Goal: Find specific page/section: Find specific page/section

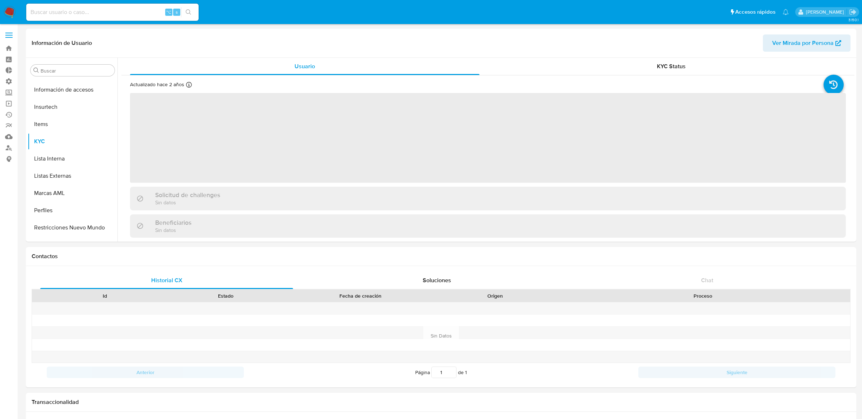
scroll to position [303, 0]
click at [124, 8] on input at bounding box center [112, 12] width 172 height 9
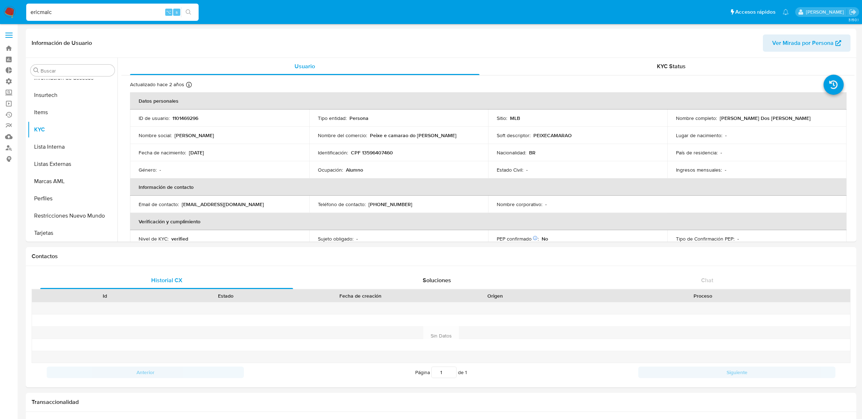
type input "ericmalcn"
select select "10"
type input "ericmalcangi"
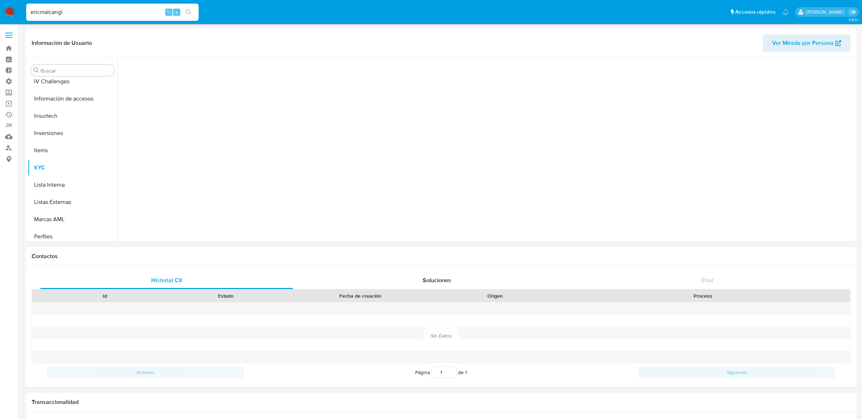
scroll to position [321, 0]
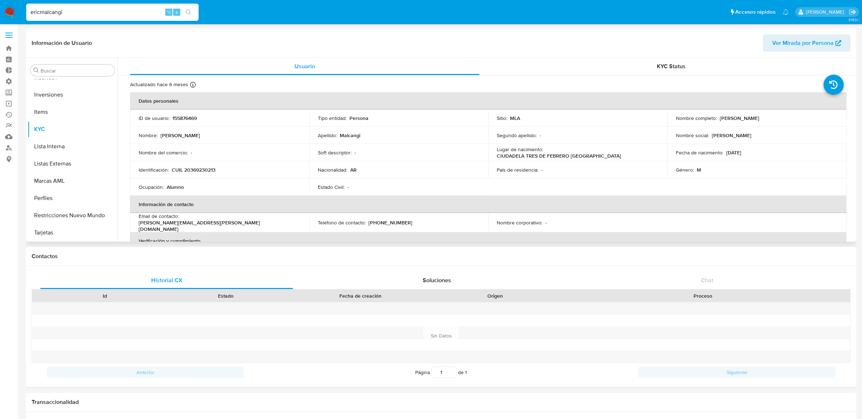
select select "10"
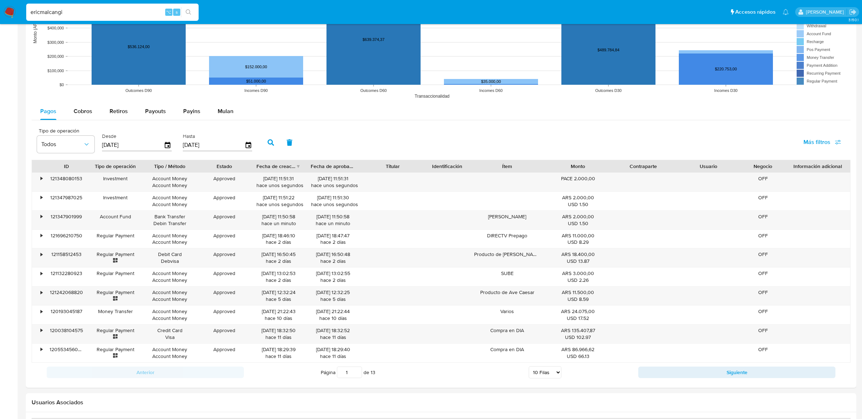
scroll to position [612, 0]
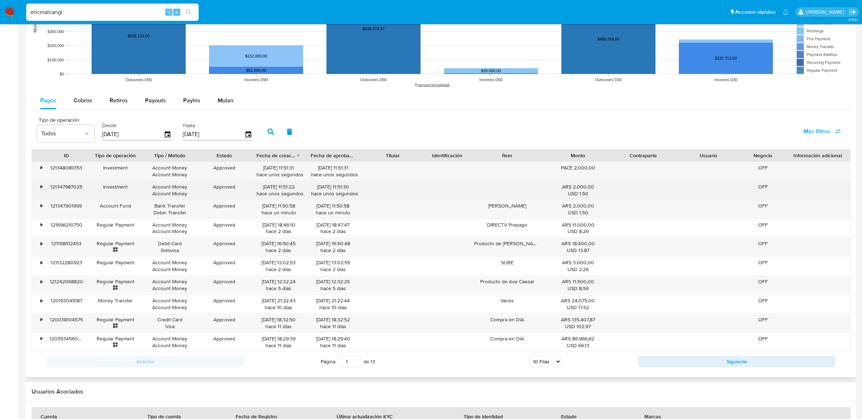
click at [36, 189] on div "•" at bounding box center [38, 190] width 13 height 19
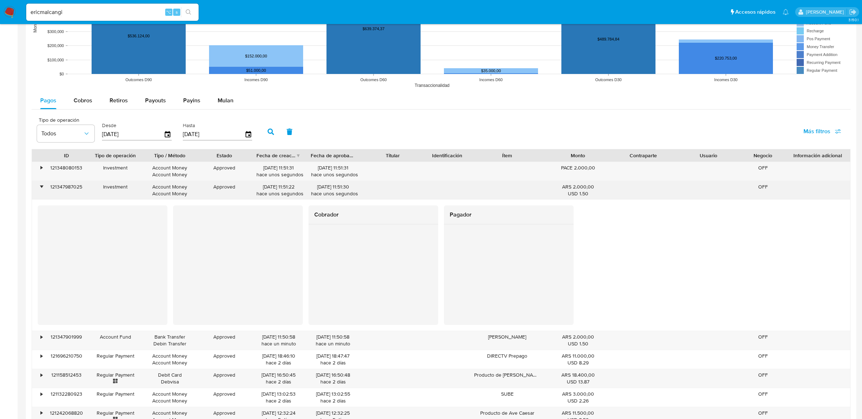
click at [42, 189] on div "•" at bounding box center [42, 187] width 2 height 7
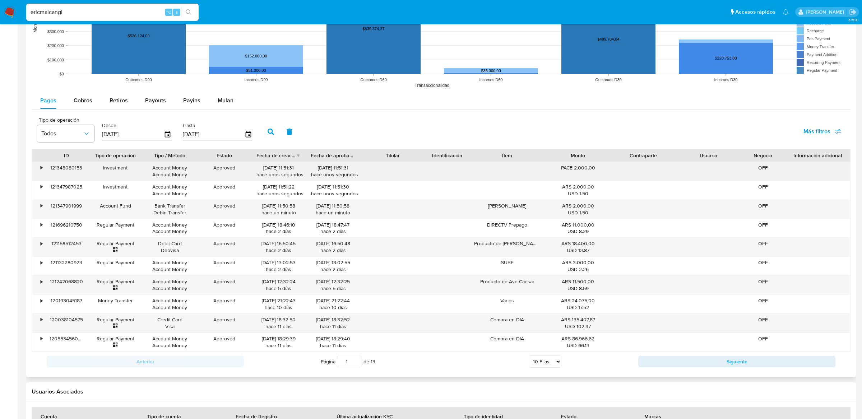
click at [43, 175] on div "•" at bounding box center [38, 171] width 13 height 19
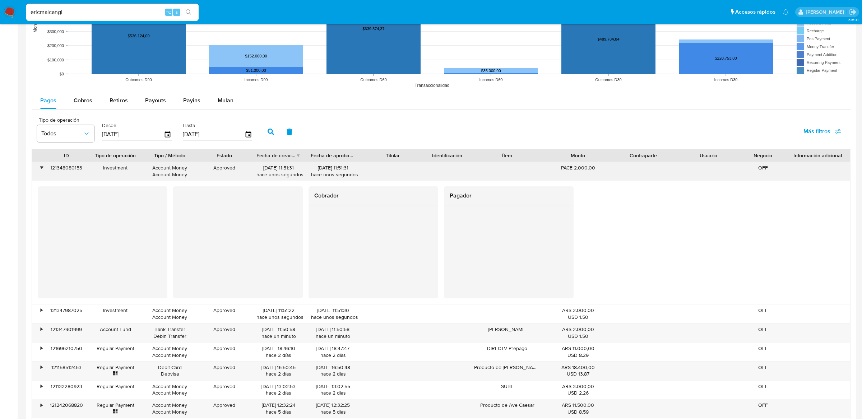
click at [43, 175] on div "•" at bounding box center [38, 171] width 13 height 19
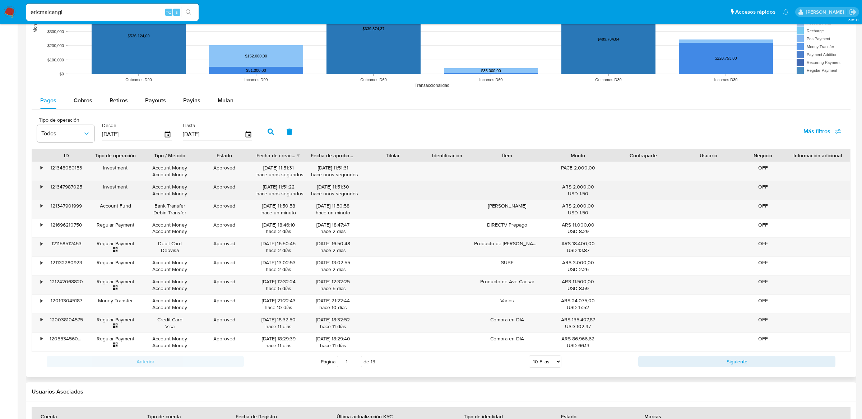
click at [42, 194] on div "•" at bounding box center [38, 190] width 13 height 19
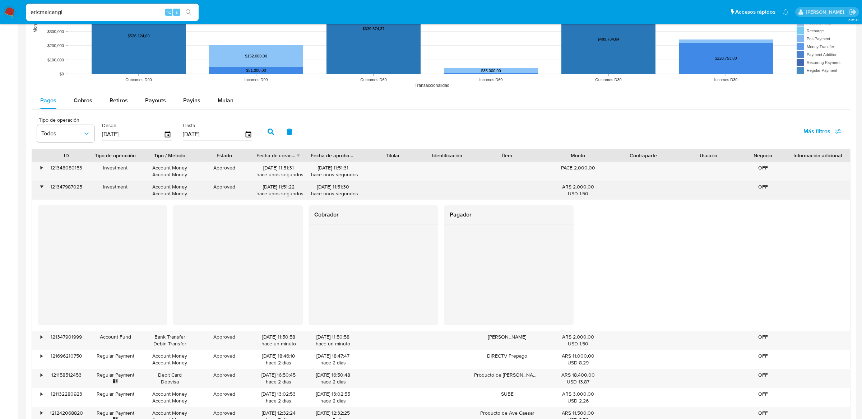
click at [42, 194] on div "•" at bounding box center [38, 190] width 13 height 19
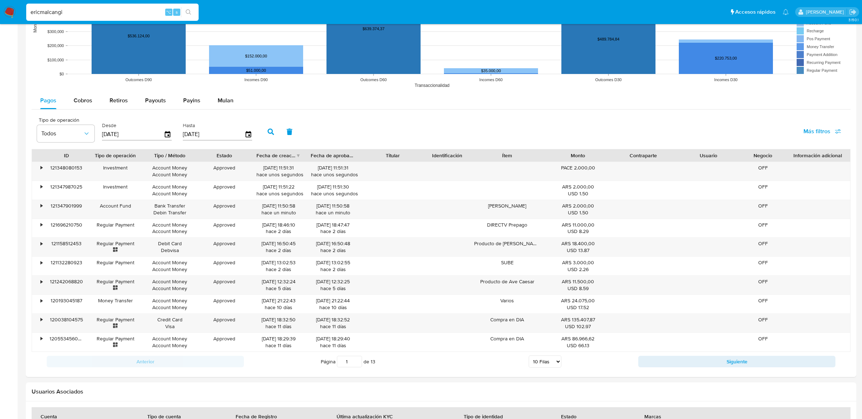
click at [81, 13] on input "ericmalcangi" at bounding box center [112, 12] width 172 height 9
paste input "66641760"
type input "66641760"
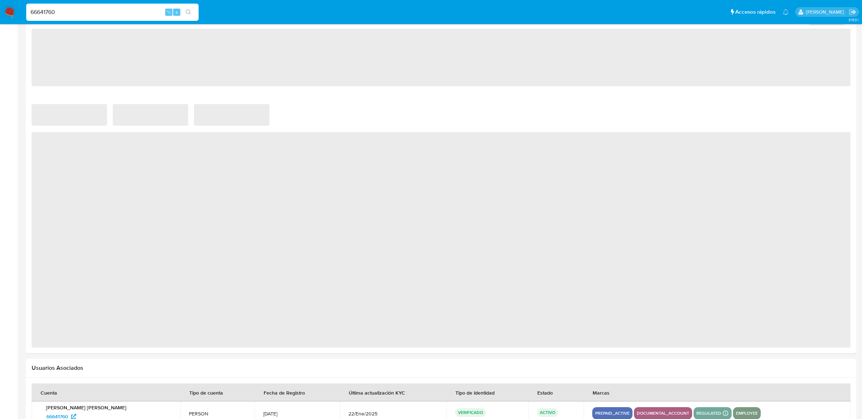
scroll to position [450, 0]
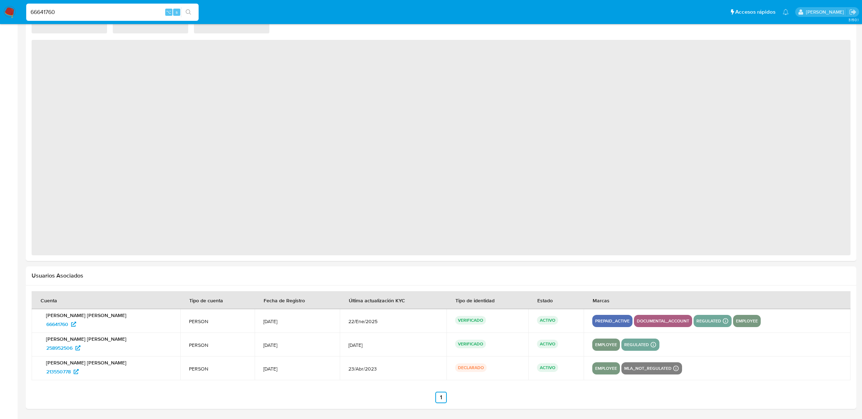
select select "10"
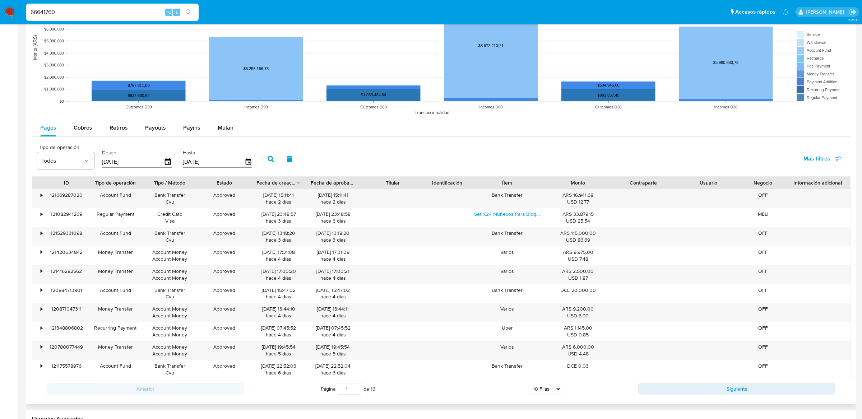
scroll to position [622, 0]
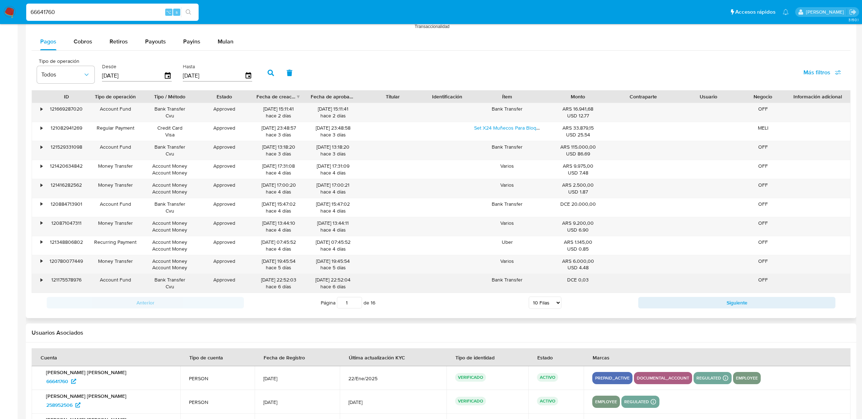
click at [45, 280] on div "121175578976" at bounding box center [66, 283] width 43 height 19
click at [42, 280] on div "•" at bounding box center [42, 280] width 2 height 7
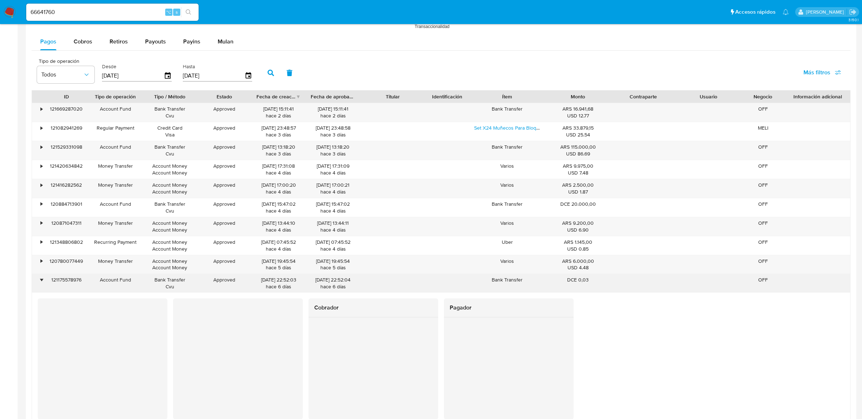
click at [61, 281] on div "121175578976" at bounding box center [66, 283] width 43 height 19
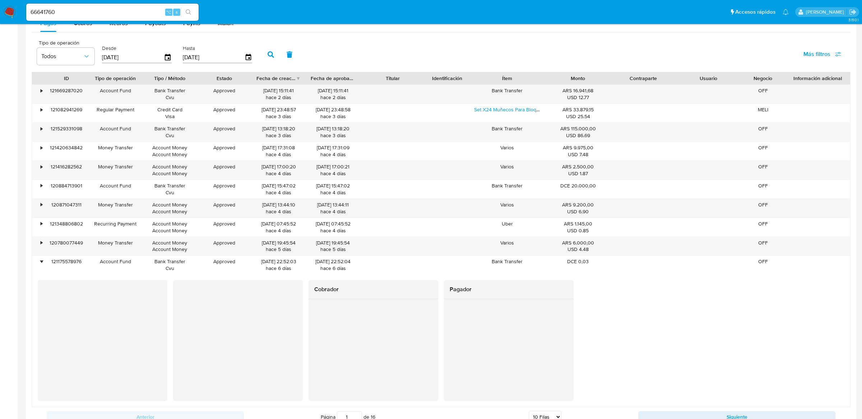
scroll to position [641, 0]
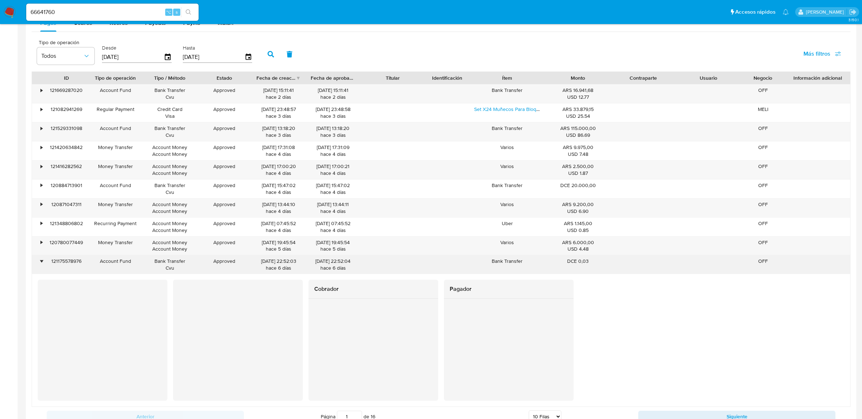
click at [36, 264] on div "•" at bounding box center [38, 264] width 13 height 19
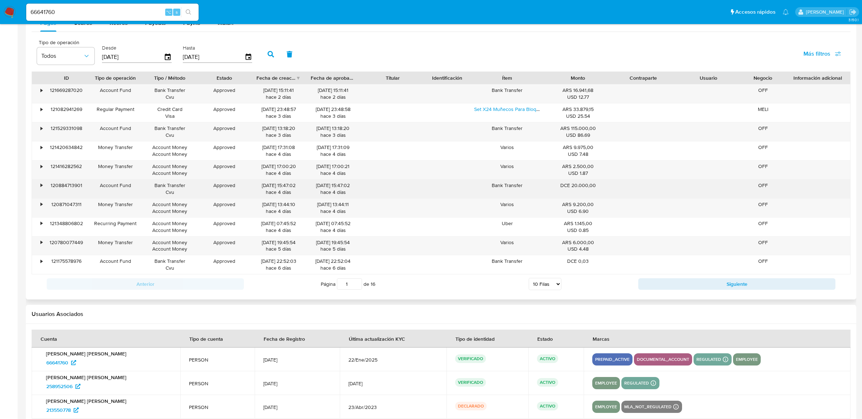
click at [43, 183] on div "•" at bounding box center [38, 189] width 13 height 19
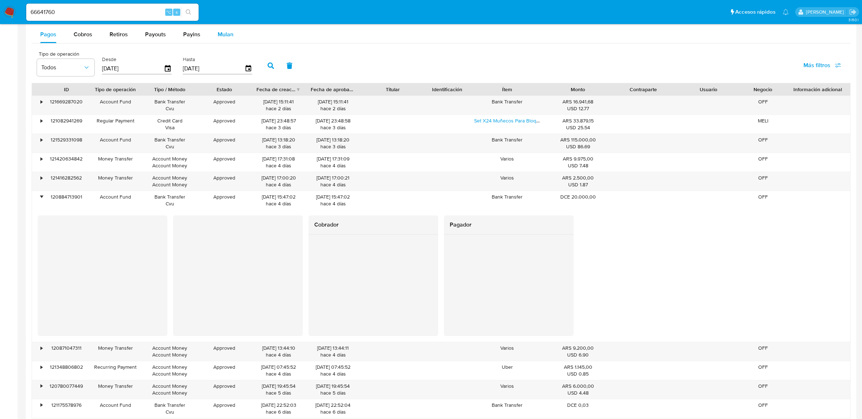
click at [231, 42] on button "Mulan" at bounding box center [225, 34] width 33 height 17
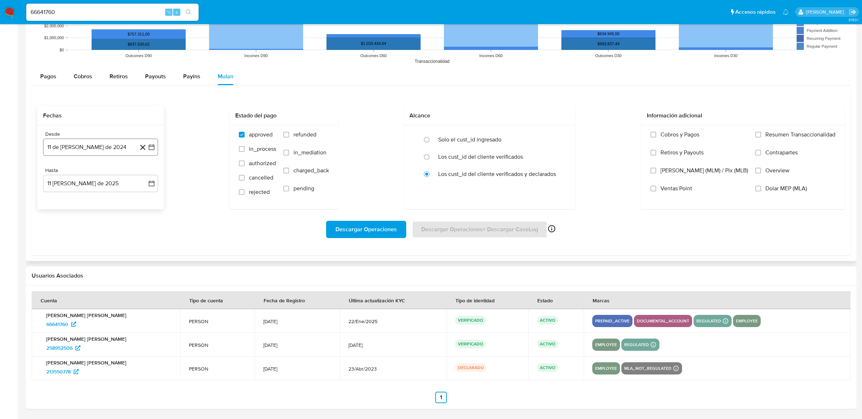
click at [157, 147] on button "11 de [PERSON_NAME] de 2024" at bounding box center [100, 147] width 115 height 17
click at [144, 169] on icon "Mes siguiente" at bounding box center [145, 173] width 9 height 9
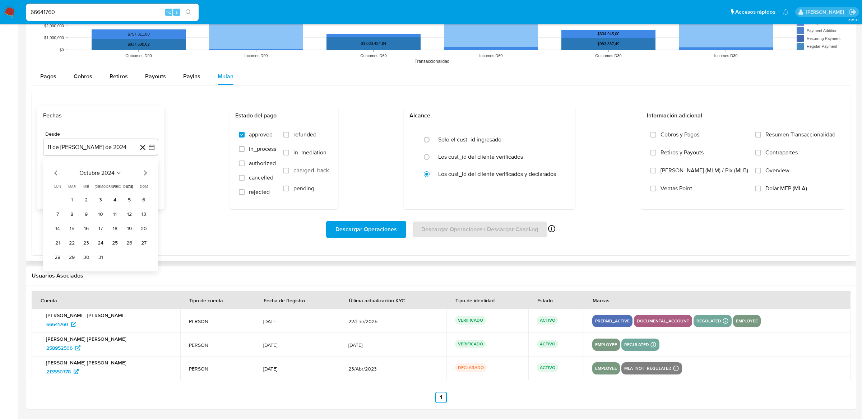
click at [144, 169] on icon "Mes siguiente" at bounding box center [145, 173] width 9 height 9
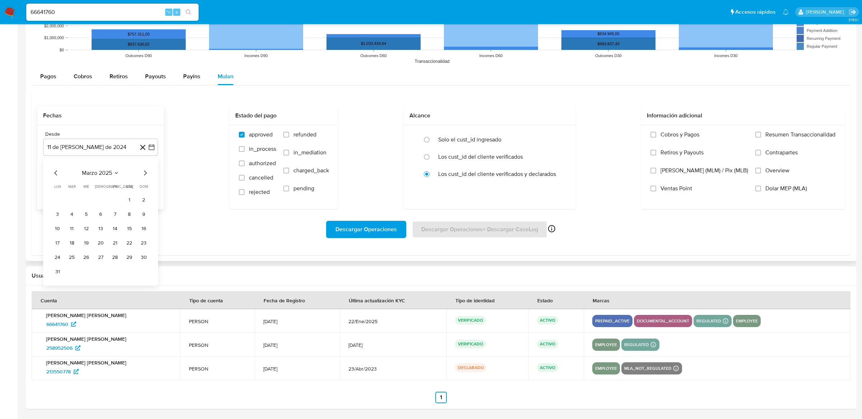
click at [144, 169] on icon "Mes siguiente" at bounding box center [145, 173] width 9 height 9
click at [145, 169] on icon "Mes siguiente" at bounding box center [145, 173] width 9 height 9
click at [108, 197] on tr "1 2 3" at bounding box center [101, 199] width 98 height 11
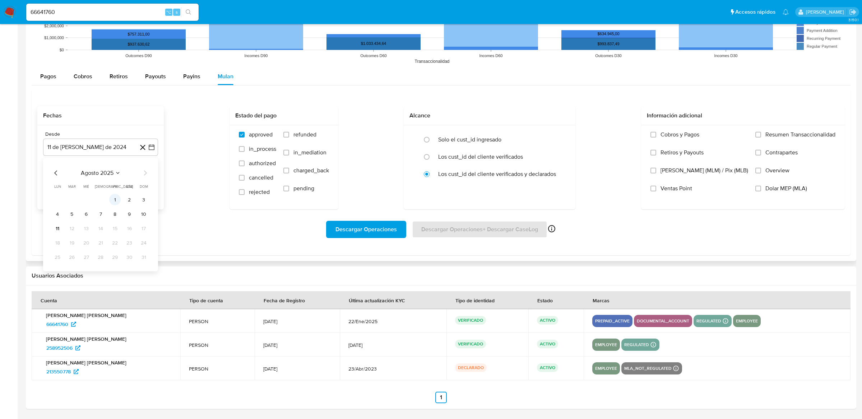
click at [111, 197] on button "1" at bounding box center [114, 199] width 11 height 11
click at [433, 139] on input "radio" at bounding box center [426, 139] width 11 height 11
radio input "true"
click at [393, 223] on span "Descargar Operaciones" at bounding box center [366, 230] width 61 height 16
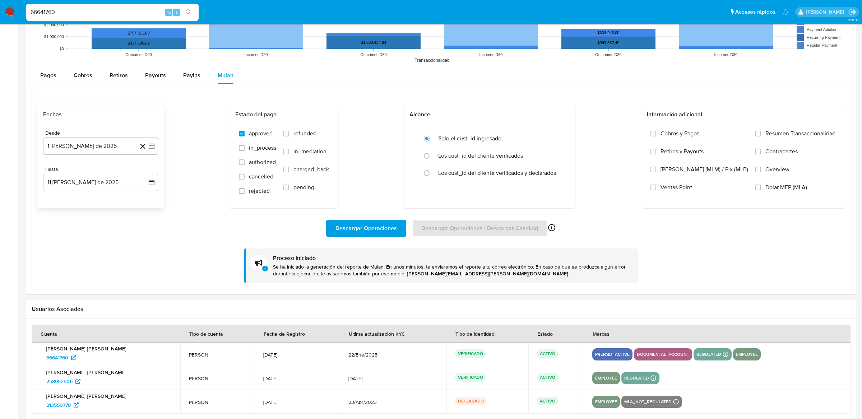
click at [111, 12] on input "66641760" at bounding box center [112, 12] width 172 height 9
paste input "175091373"
type input "175091373"
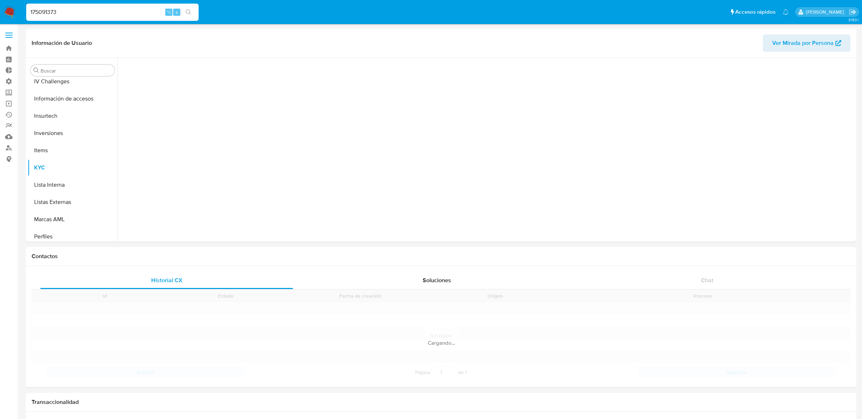
scroll to position [321, 0]
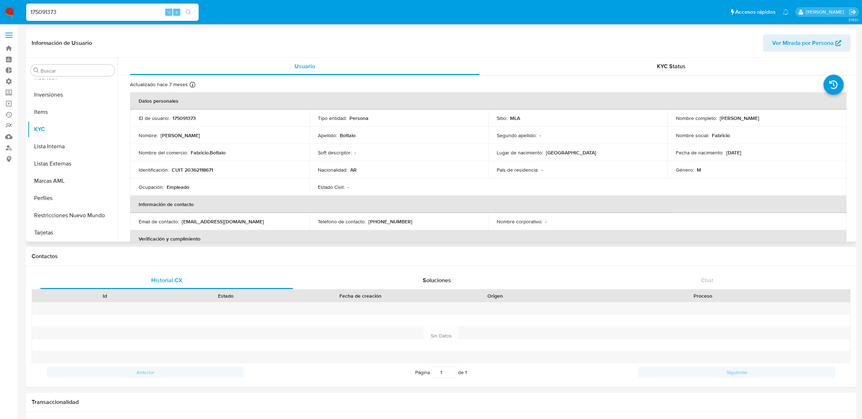
select select "10"
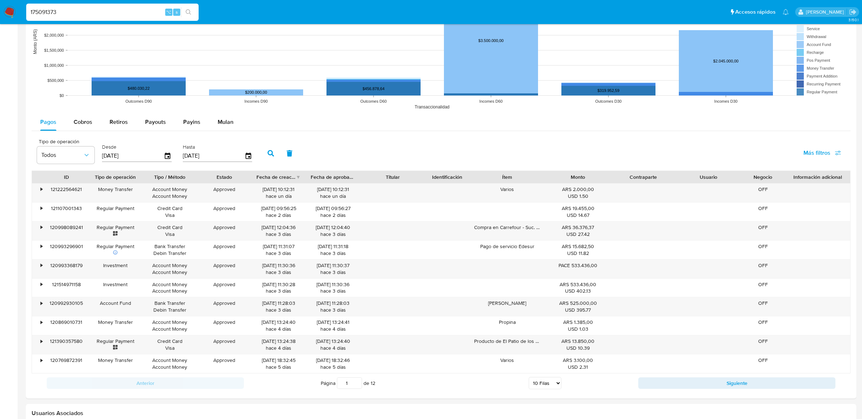
scroll to position [590, 0]
click at [819, 146] on span "Más filtros" at bounding box center [817, 153] width 27 height 17
click at [748, 222] on span "Id del pago" at bounding box center [762, 222] width 28 height 7
click at [744, 222] on input "Id del pago" at bounding box center [741, 223] width 6 height 6
checkbox input "true"
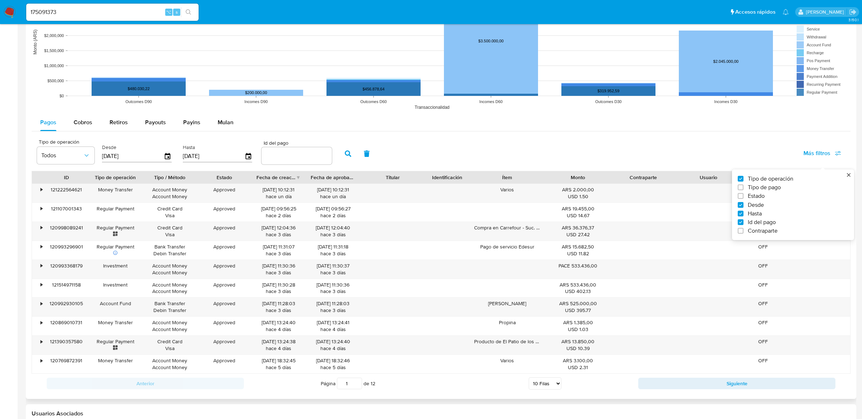
click at [289, 162] on div at bounding box center [297, 155] width 70 height 17
click at [287, 152] on input "number" at bounding box center [297, 155] width 70 height 9
paste input "119533814910"
type input "119533814910"
click at [347, 148] on button "button" at bounding box center [348, 153] width 19 height 17
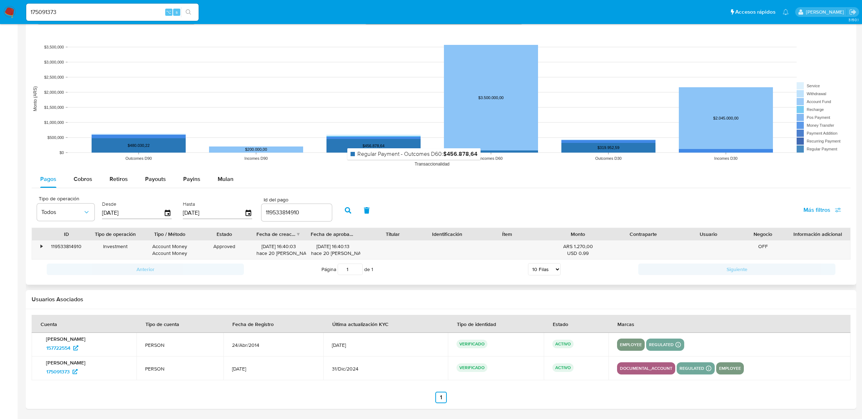
scroll to position [534, 0]
click at [42, 249] on div "•" at bounding box center [38, 250] width 13 height 19
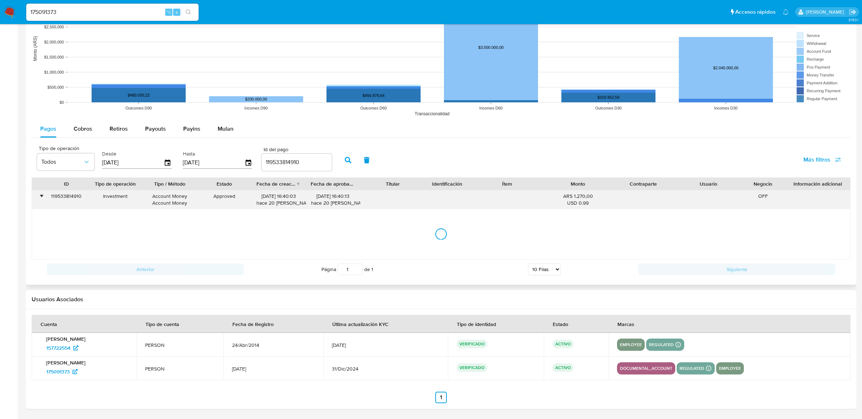
scroll to position [590, 0]
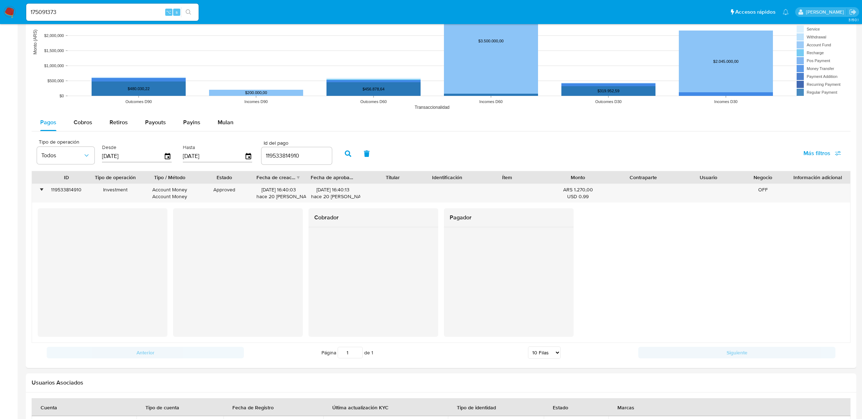
click at [103, 8] on input "175091373" at bounding box center [112, 12] width 172 height 9
type input "ericmalcangi"
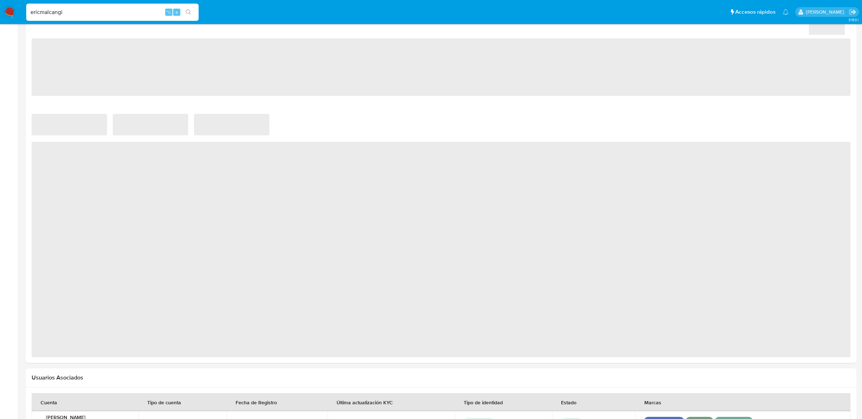
scroll to position [444, 0]
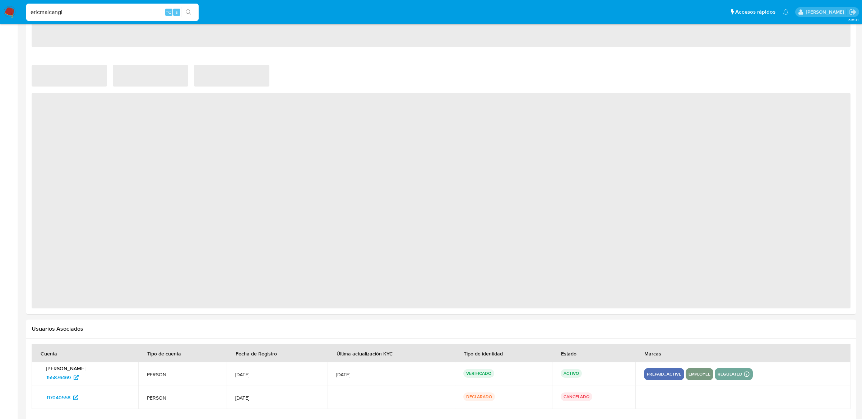
select select "10"
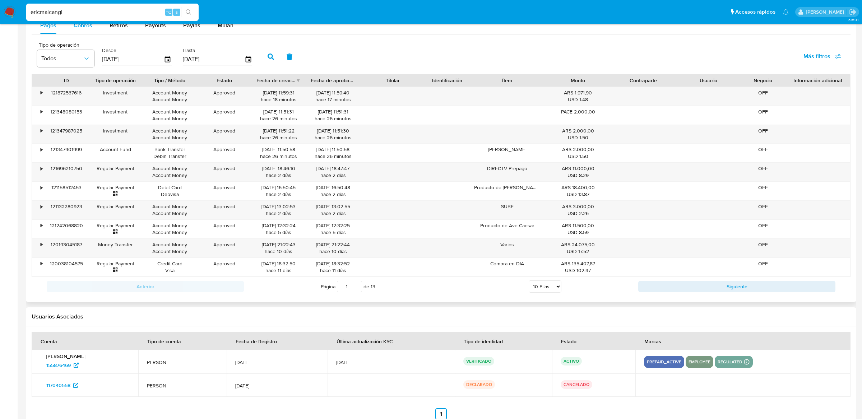
scroll to position [688, 0]
click at [41, 94] on div "•" at bounding box center [42, 91] width 2 height 7
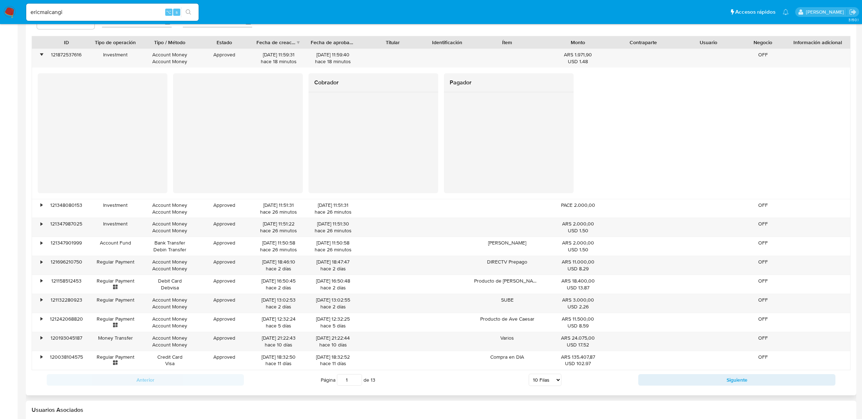
scroll to position [732, 0]
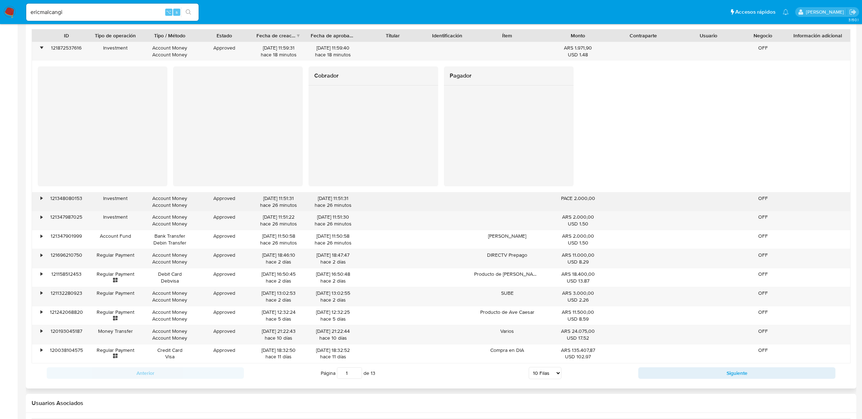
click at [37, 203] on div "•" at bounding box center [38, 202] width 13 height 19
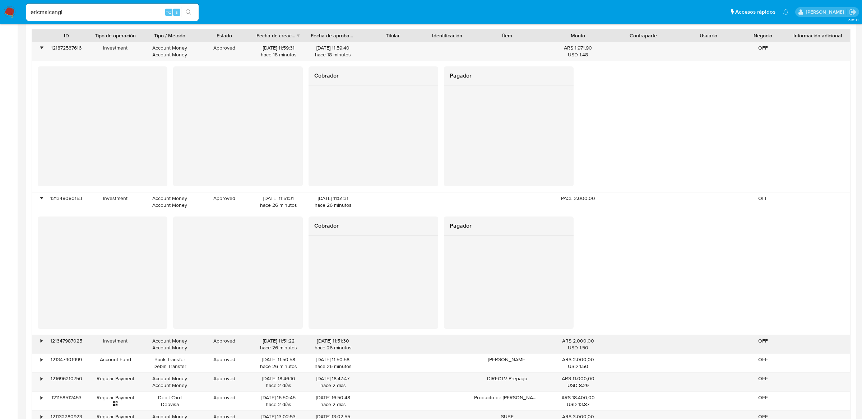
click at [39, 343] on div "•" at bounding box center [38, 344] width 13 height 19
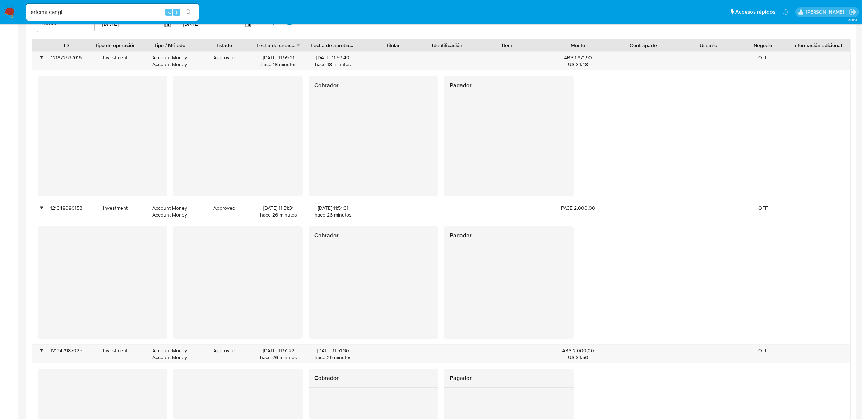
scroll to position [720, 0]
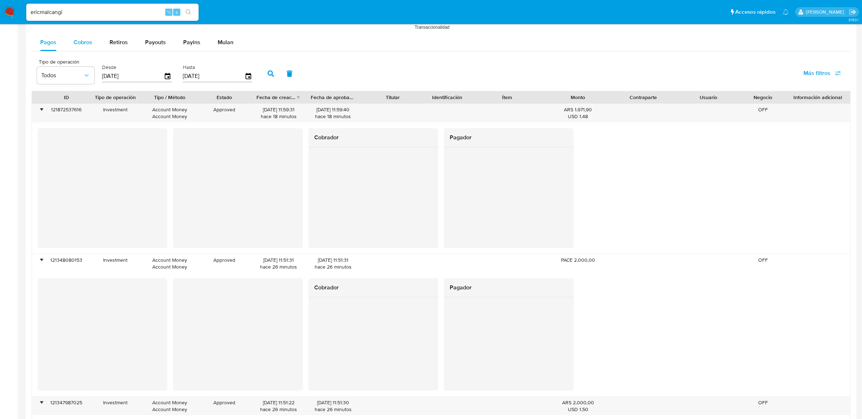
click at [86, 43] on span "Cobros" at bounding box center [83, 42] width 19 height 8
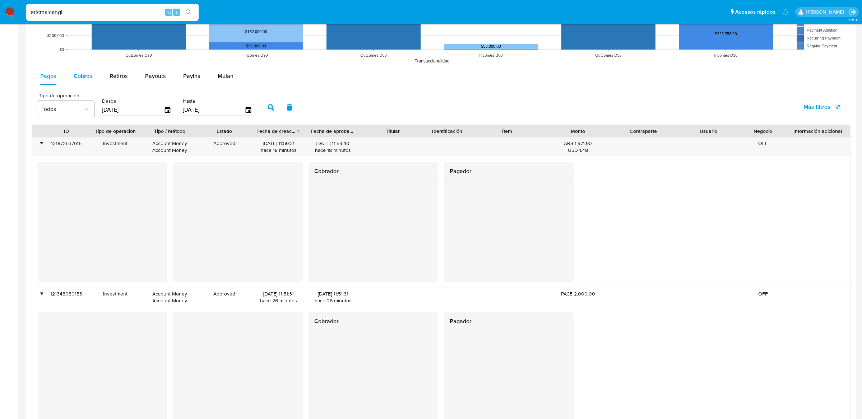
select select "10"
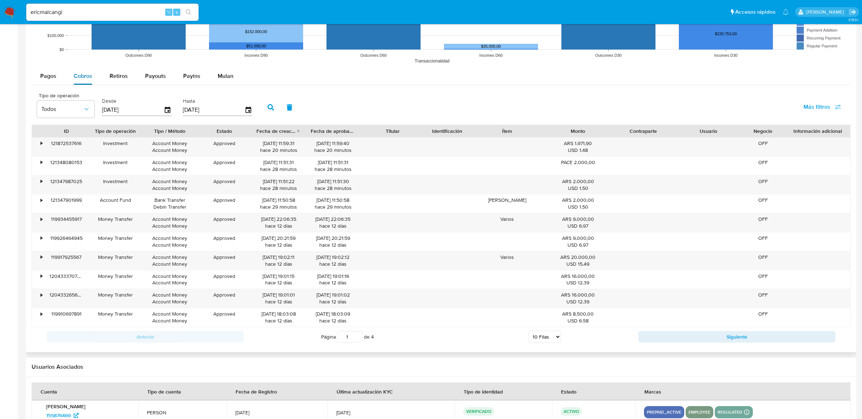
scroll to position [670, 0]
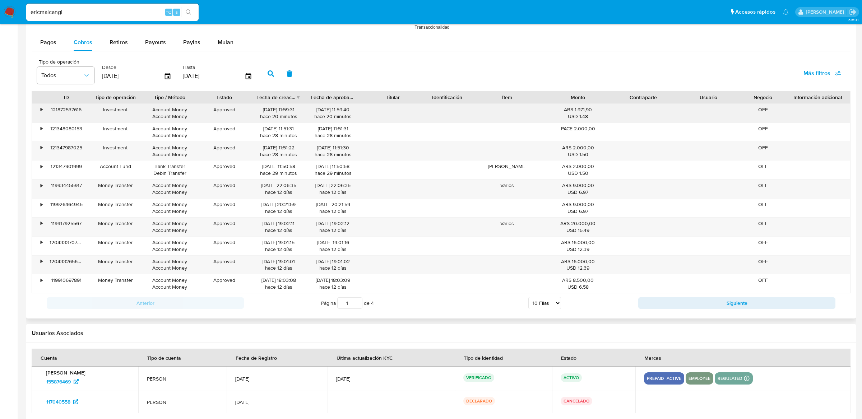
click at [36, 106] on div "•" at bounding box center [38, 113] width 13 height 19
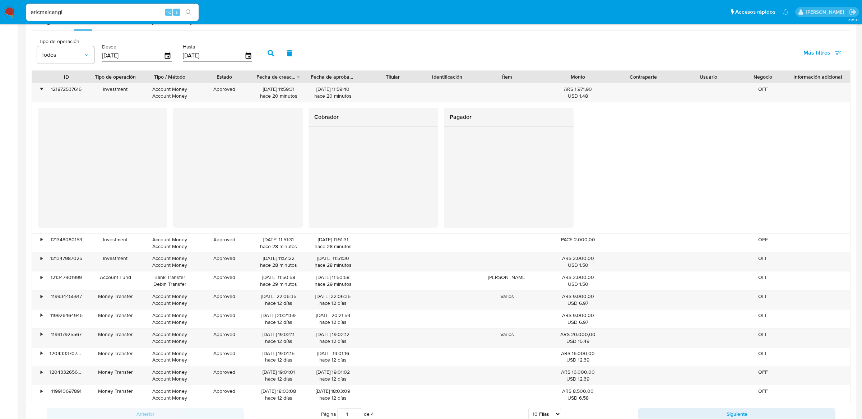
scroll to position [714, 0]
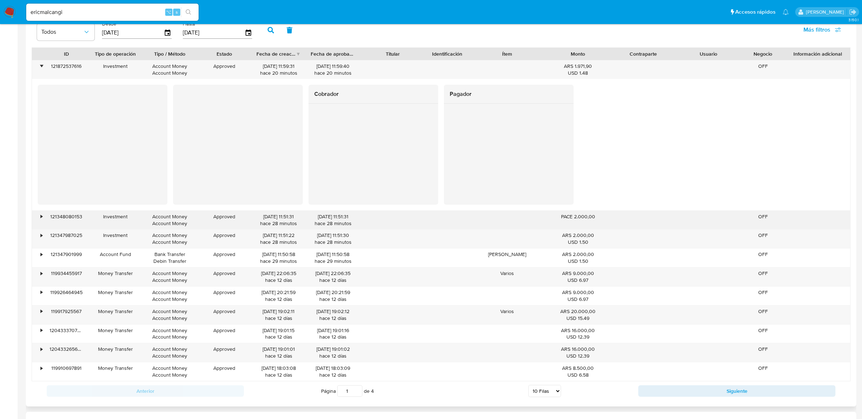
click at [41, 219] on div "•" at bounding box center [42, 216] width 2 height 7
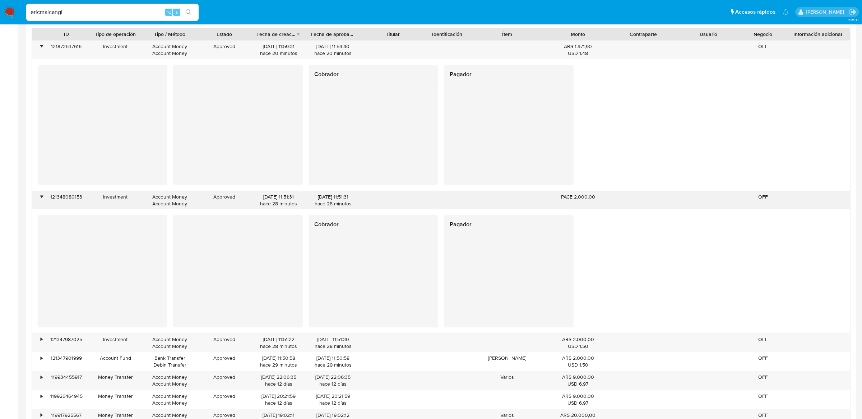
scroll to position [771, 0]
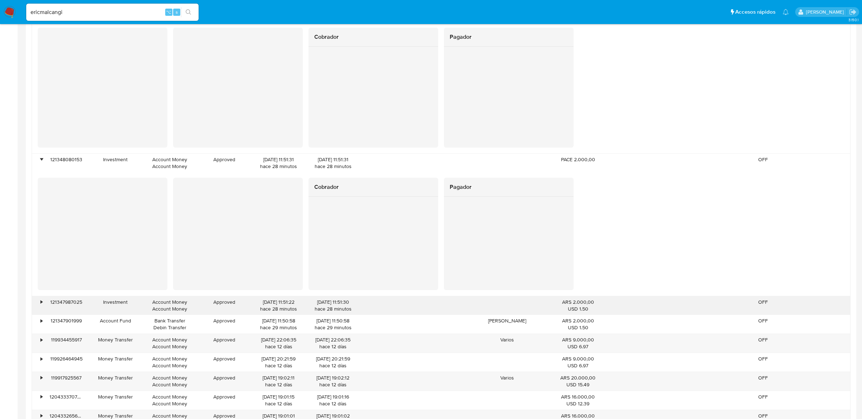
click at [35, 307] on div "•" at bounding box center [38, 305] width 13 height 19
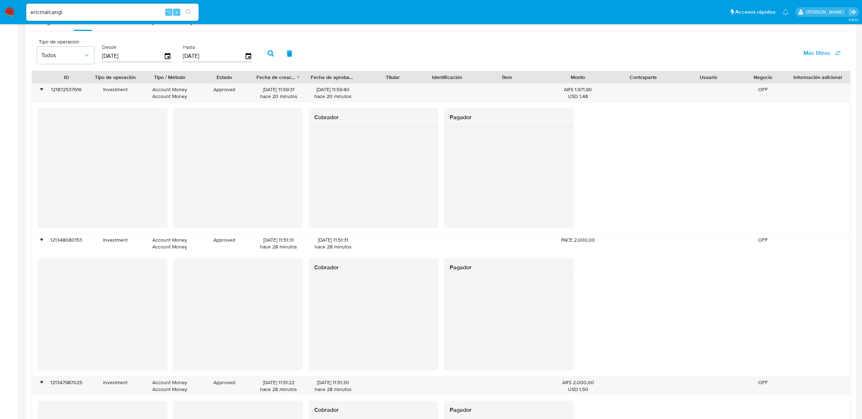
scroll to position [687, 0]
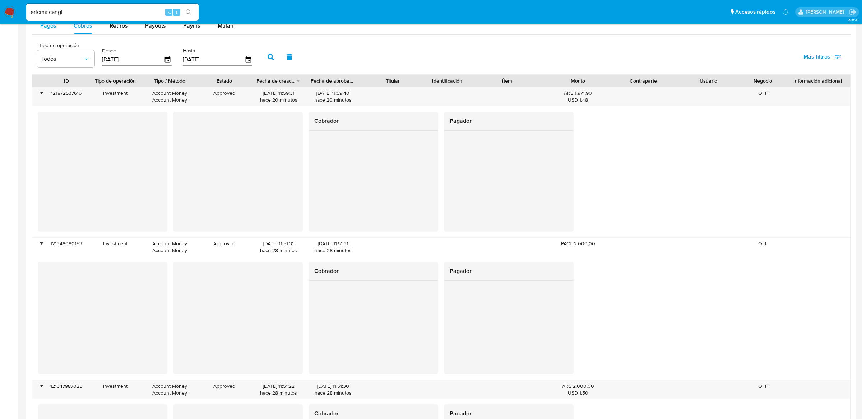
click at [54, 31] on div "Pagos" at bounding box center [48, 25] width 16 height 17
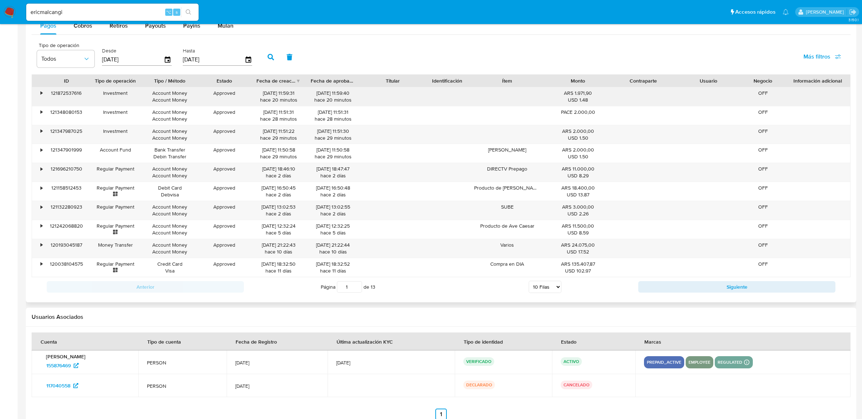
click at [39, 95] on div "•" at bounding box center [38, 96] width 13 height 19
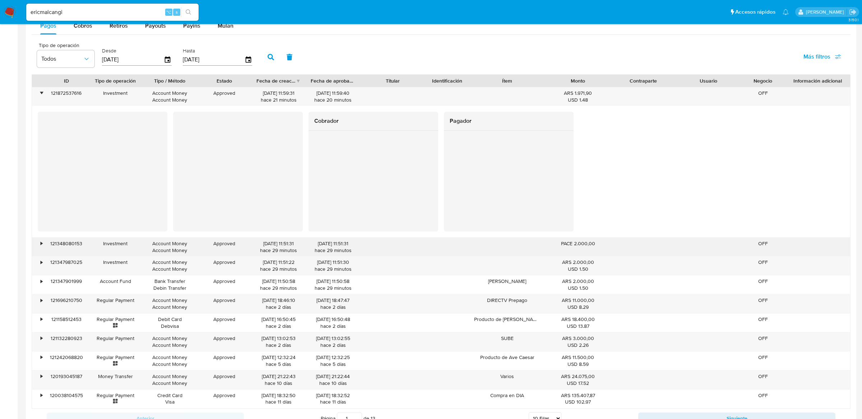
click at [36, 240] on div "•" at bounding box center [38, 247] width 13 height 19
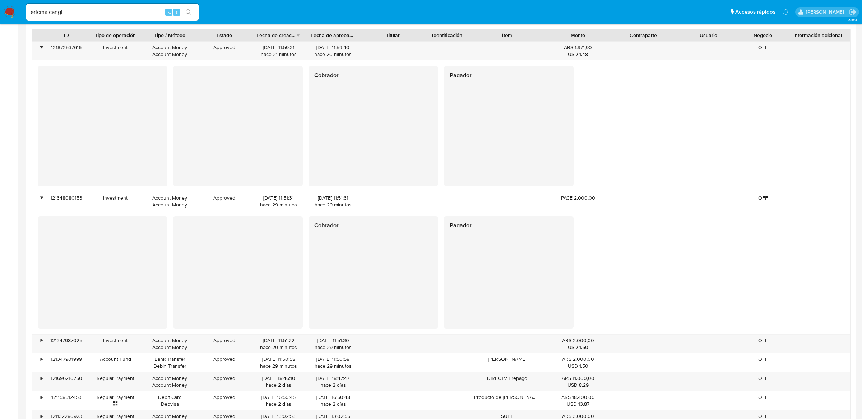
scroll to position [756, 0]
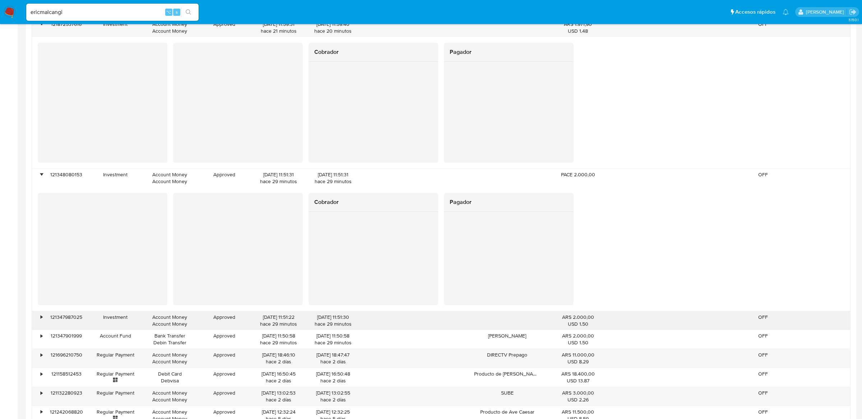
click at [37, 318] on div "•" at bounding box center [38, 321] width 13 height 19
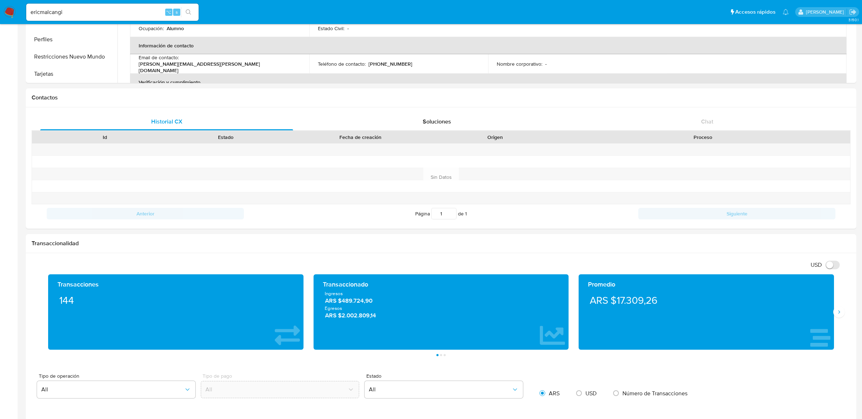
scroll to position [0, 0]
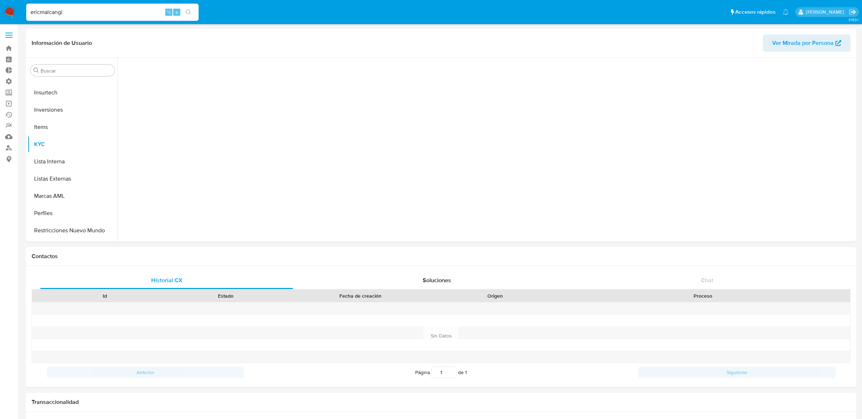
scroll to position [321, 0]
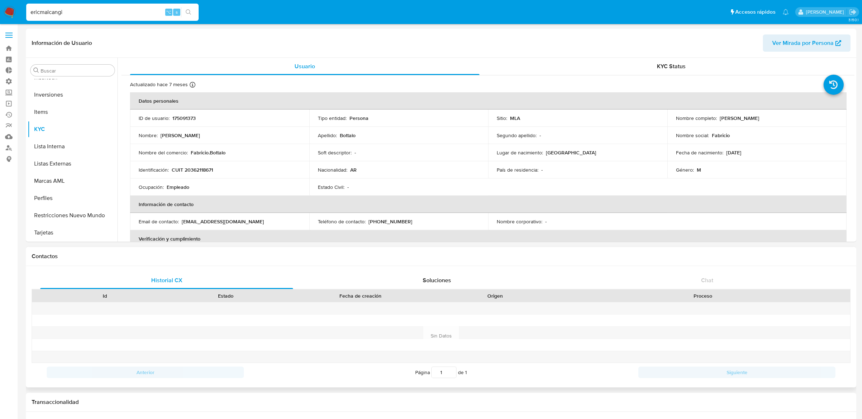
select select "10"
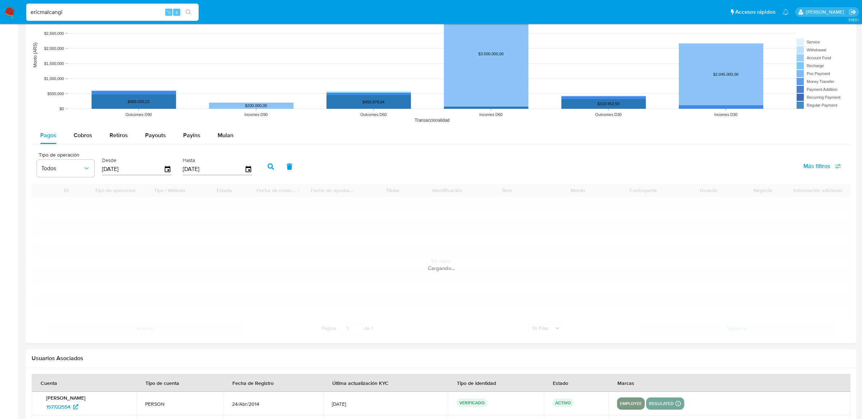
scroll to position [615, 0]
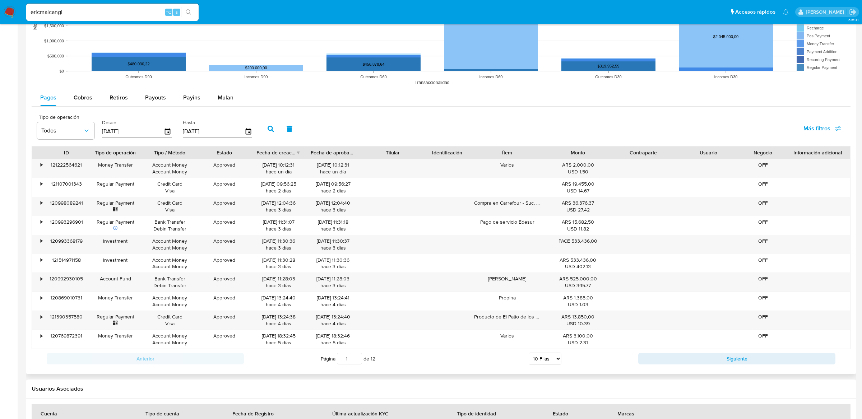
click at [166, 128] on div "[DATE]" at bounding box center [137, 131] width 70 height 11
click at [166, 129] on icon "button" at bounding box center [168, 131] width 13 height 13
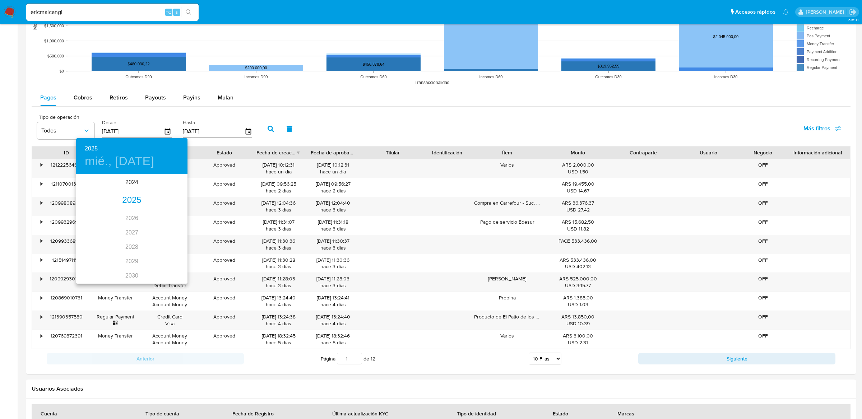
click at [127, 200] on div "2025" at bounding box center [131, 200] width 111 height 14
click at [100, 237] on div "[DATE]." at bounding box center [94, 242] width 37 height 27
click at [99, 250] on span "22" at bounding box center [103, 251] width 13 height 7
type input "[DATE]"
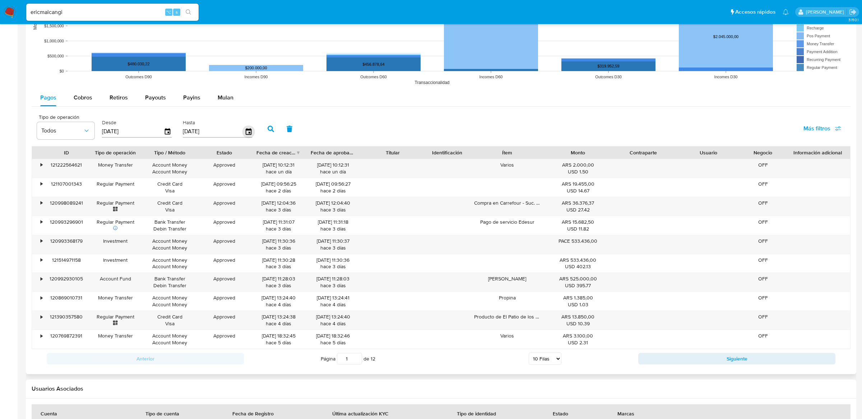
click at [244, 132] on icon "button" at bounding box center [248, 131] width 13 height 13
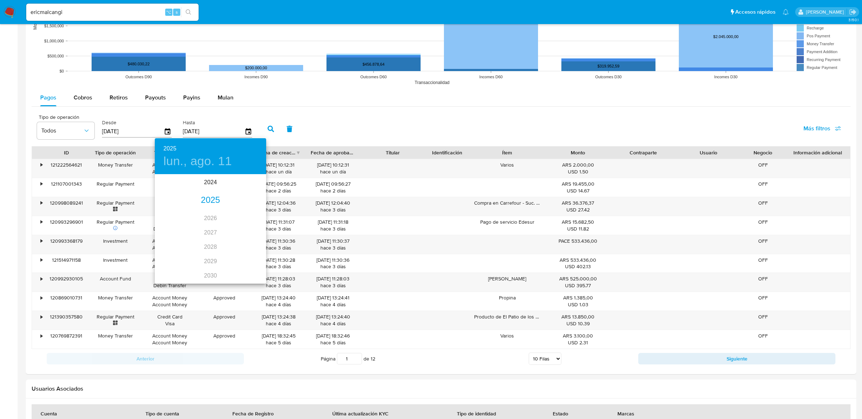
click at [207, 206] on div "2025" at bounding box center [210, 200] width 111 height 14
click at [174, 243] on div "[DATE]." at bounding box center [173, 242] width 37 height 27
click at [183, 253] on p "22" at bounding box center [182, 251] width 6 height 7
type input "[DATE]"
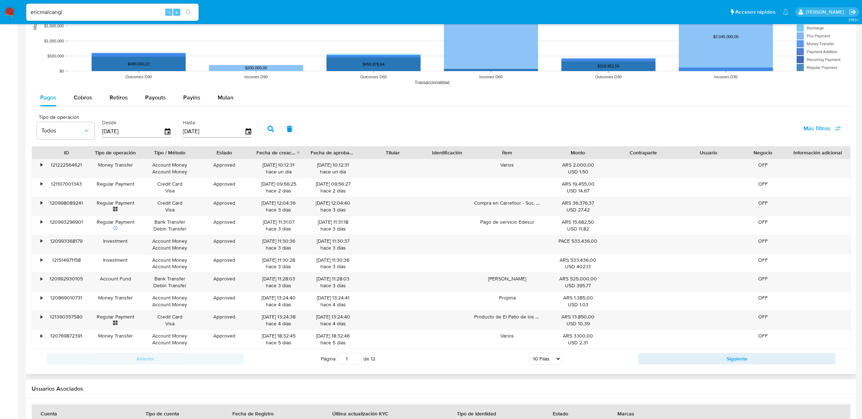
click at [266, 120] on div "Tipo de operación Todos Desde [DATE] Hasta [DATE] Más filtros" at bounding box center [441, 128] width 819 height 36
click at [266, 122] on button "button" at bounding box center [271, 128] width 19 height 17
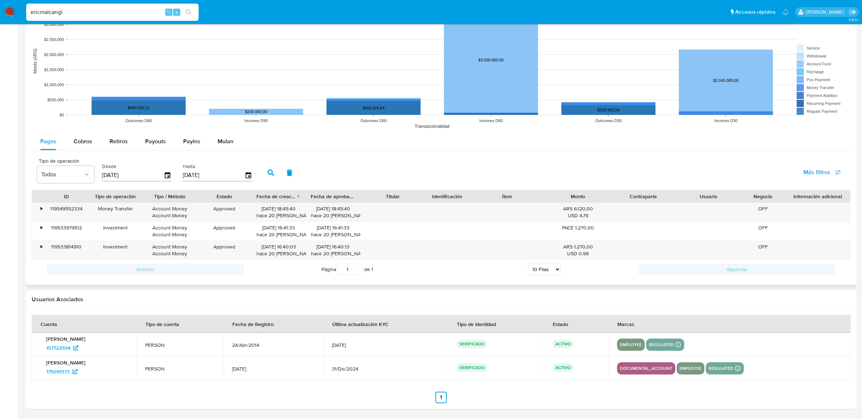
scroll to position [572, 0]
click at [291, 149] on div "Pagos Cobros Retiros Payouts Payins Mulan" at bounding box center [441, 141] width 819 height 17
click at [562, 218] on div "USD 4.79" at bounding box center [577, 215] width 55 height 7
click at [46, 249] on div "119533814910" at bounding box center [66, 250] width 43 height 19
click at [45, 249] on div "119533814910" at bounding box center [66, 250] width 43 height 19
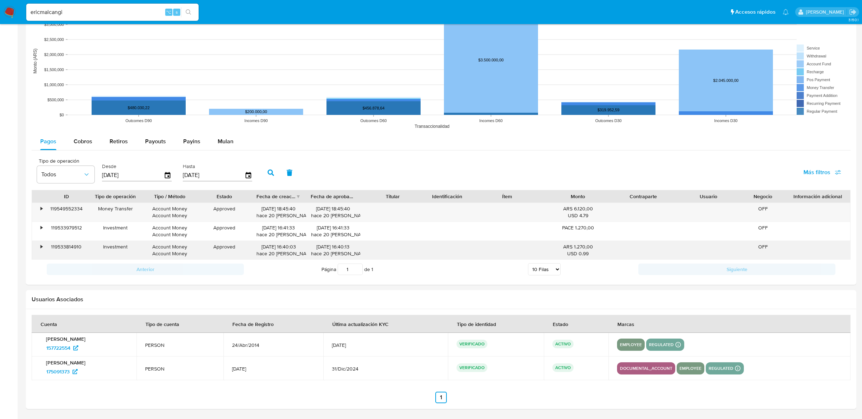
click at [42, 249] on div "•" at bounding box center [42, 247] width 2 height 7
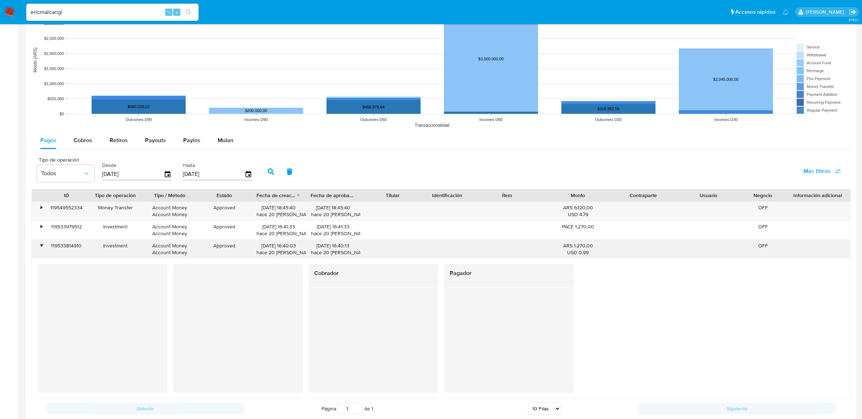
click at [39, 241] on div "•" at bounding box center [38, 249] width 13 height 19
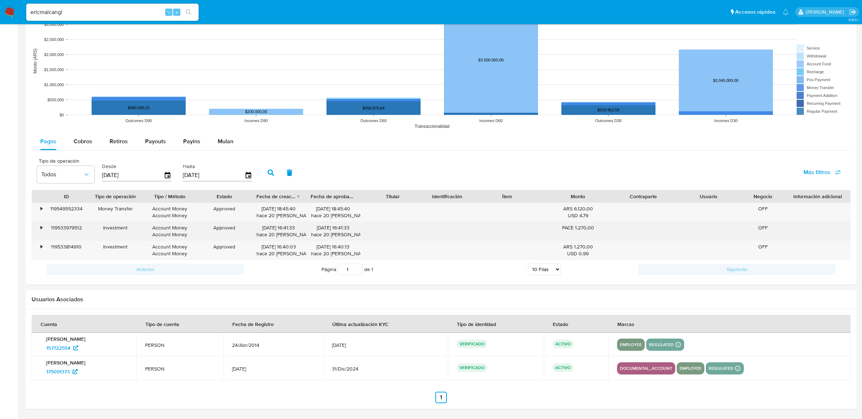
click at [39, 235] on div "•" at bounding box center [38, 231] width 13 height 19
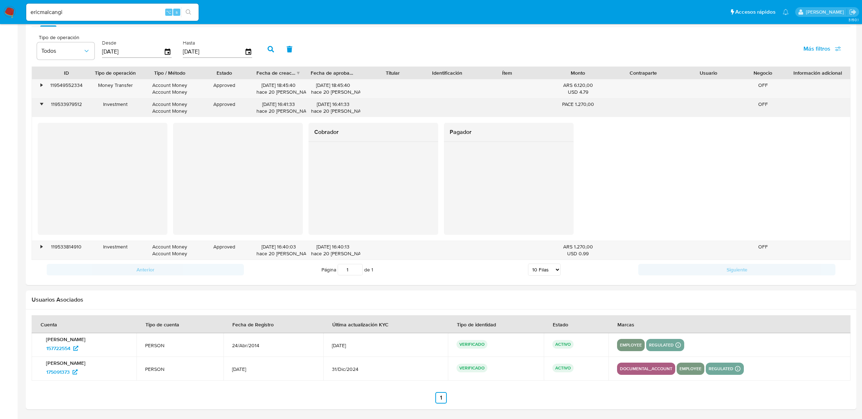
click at [41, 108] on div "•" at bounding box center [38, 107] width 13 height 19
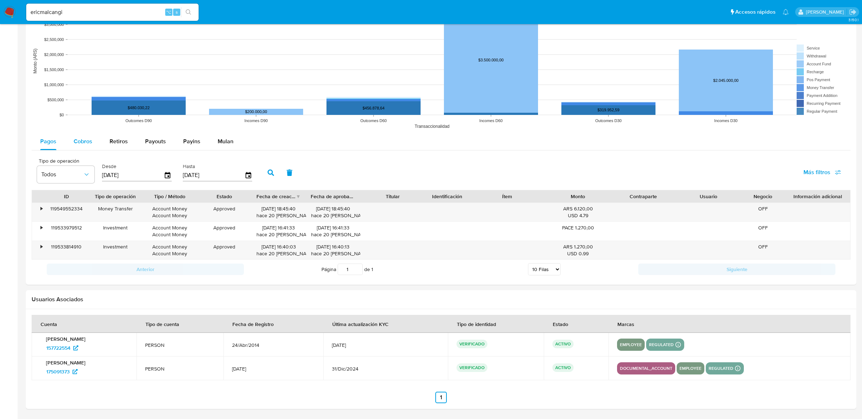
click at [81, 141] on span "Cobros" at bounding box center [83, 141] width 19 height 8
select select "10"
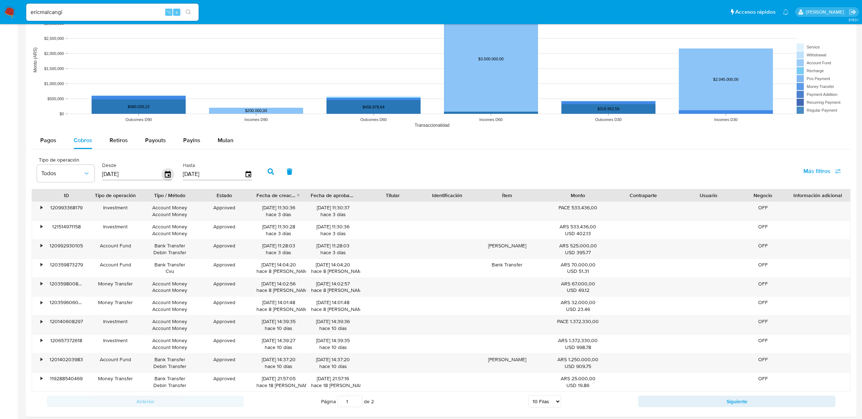
click at [165, 172] on icon "button" at bounding box center [168, 174] width 6 height 6
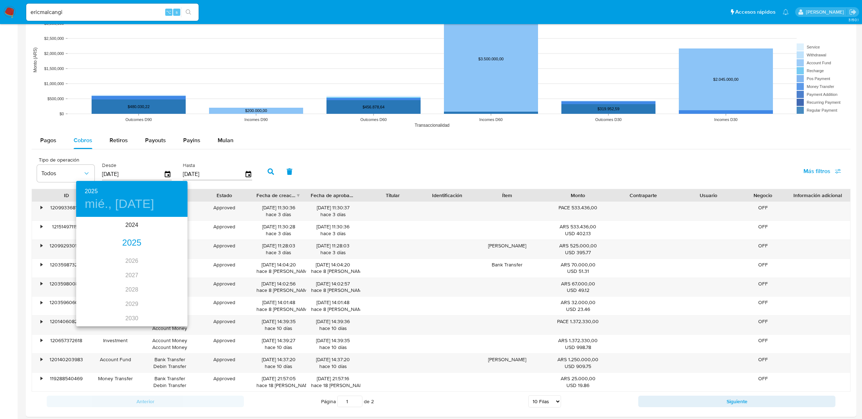
click at [135, 243] on div "2025" at bounding box center [131, 243] width 111 height 14
click at [95, 282] on div "[DATE]." at bounding box center [94, 285] width 37 height 27
click at [103, 296] on p "22" at bounding box center [103, 293] width 6 height 7
type input "[DATE]"
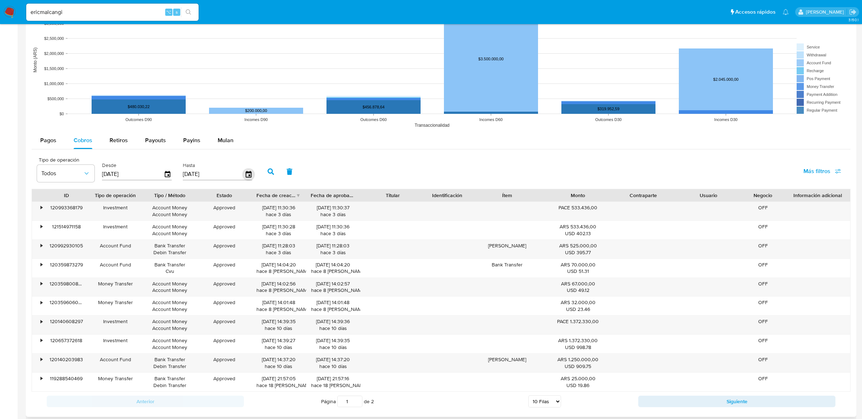
click at [243, 175] on icon "button" at bounding box center [248, 174] width 13 height 13
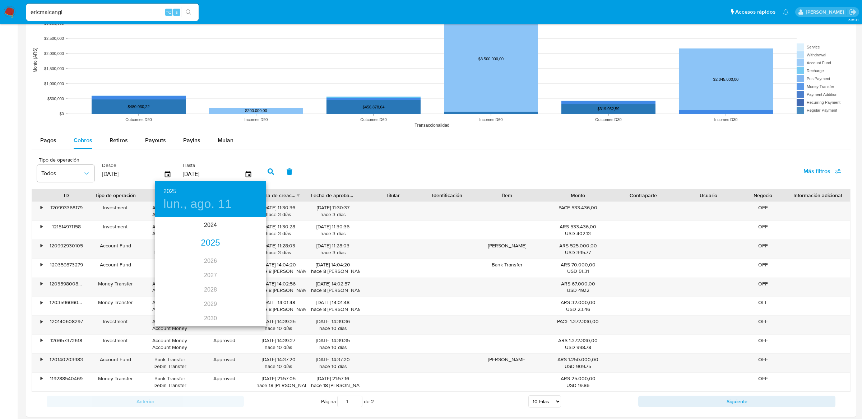
click at [209, 243] on div "2025" at bounding box center [210, 243] width 111 height 14
click at [177, 278] on div "[DATE]." at bounding box center [173, 285] width 37 height 27
click at [183, 290] on button "22" at bounding box center [181, 294] width 13 height 13
type input "[DATE]"
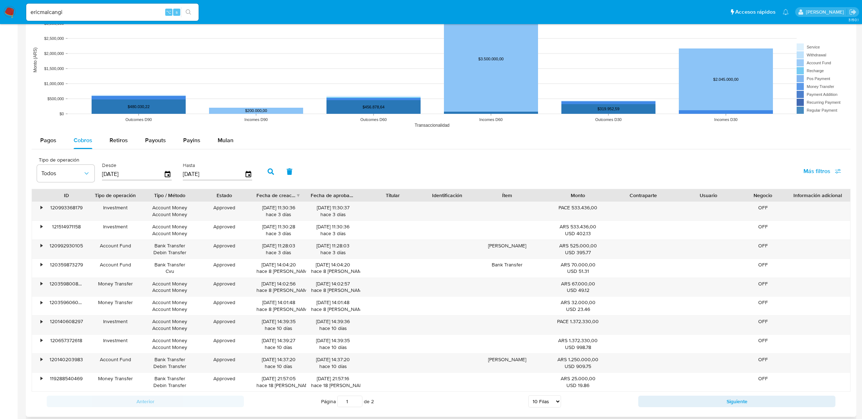
click at [268, 173] on icon "button" at bounding box center [271, 172] width 6 height 6
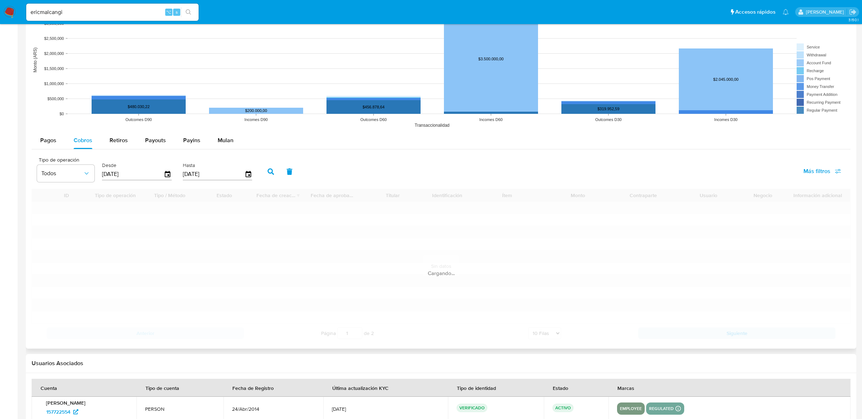
scroll to position [553, 0]
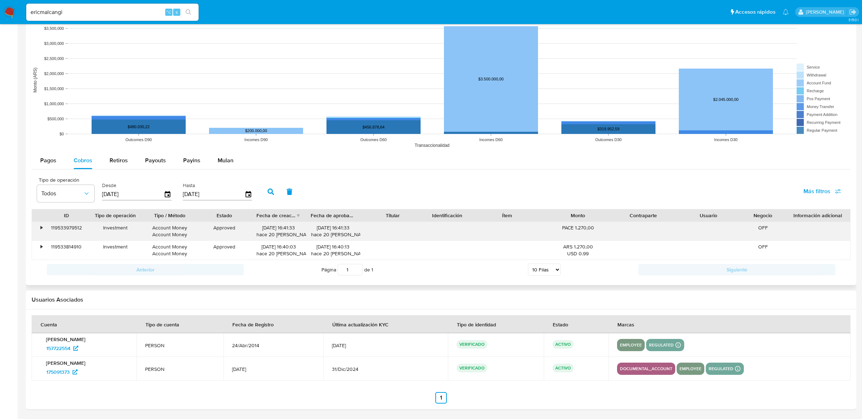
click at [37, 224] on div "•" at bounding box center [38, 231] width 13 height 19
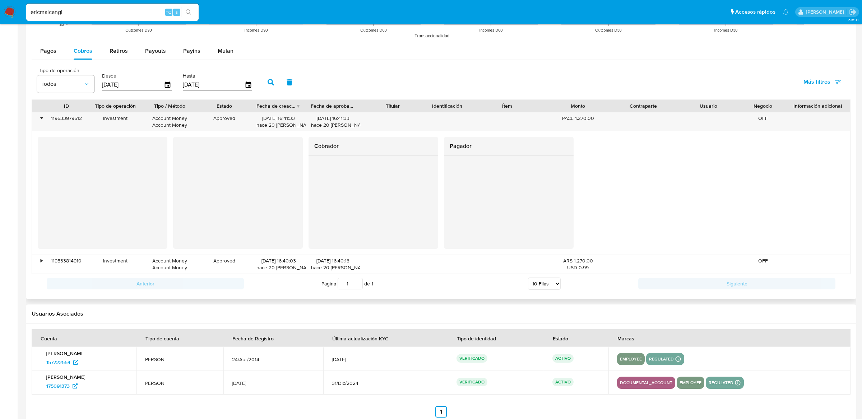
scroll to position [671, 0]
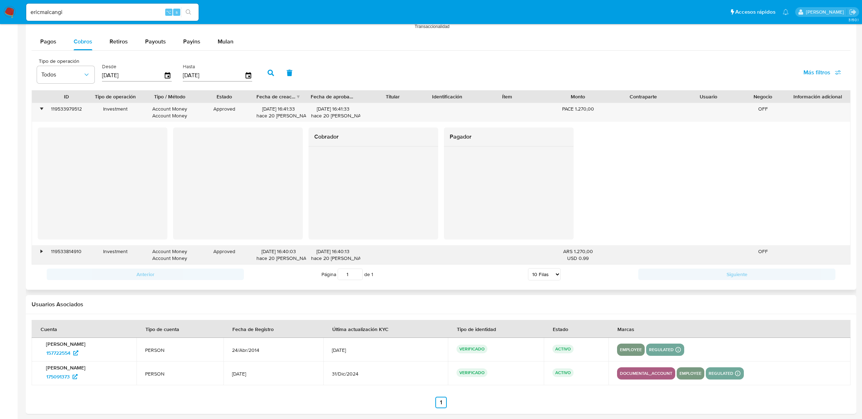
click at [42, 256] on div "•" at bounding box center [38, 255] width 13 height 19
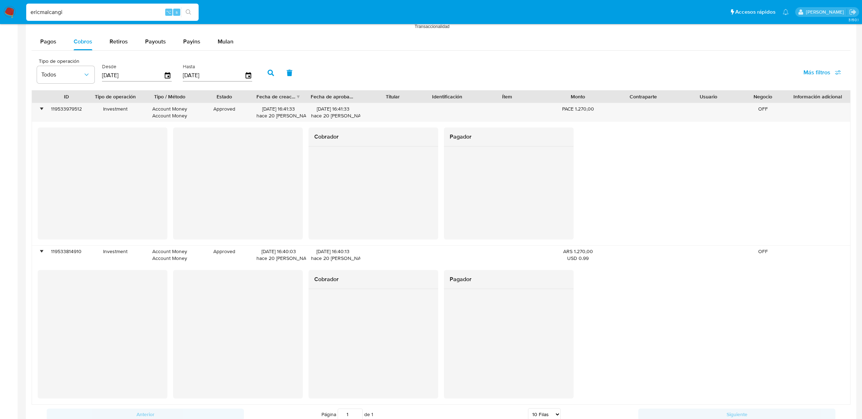
click at [131, 14] on input "ericmalcangi" at bounding box center [112, 12] width 172 height 9
click at [195, 11] on button "search-icon" at bounding box center [188, 12] width 15 height 10
click at [179, 9] on div "s" at bounding box center [176, 12] width 7 height 7
click at [112, 16] on input "ericmalcangi" at bounding box center [112, 12] width 172 height 9
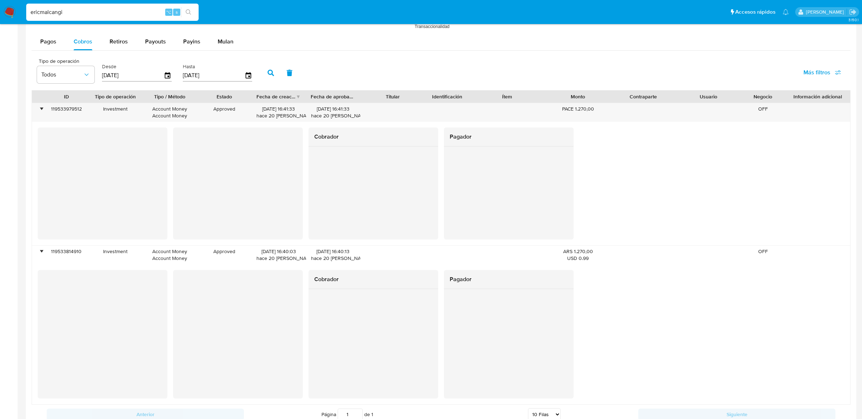
click at [146, 13] on input "ericmalcangi" at bounding box center [112, 12] width 172 height 9
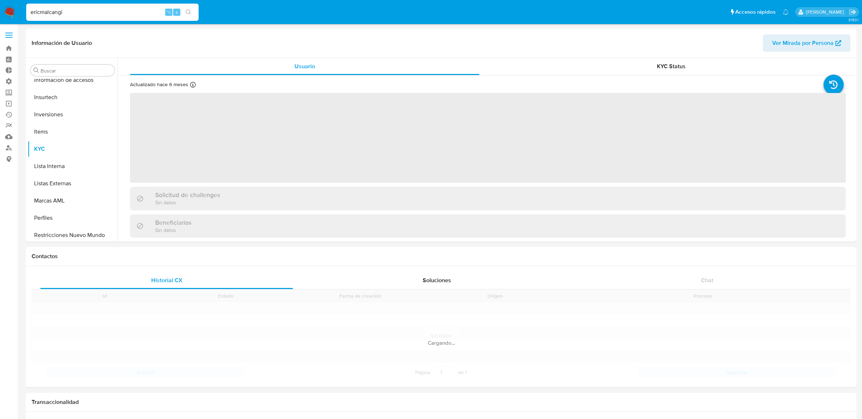
scroll to position [321, 0]
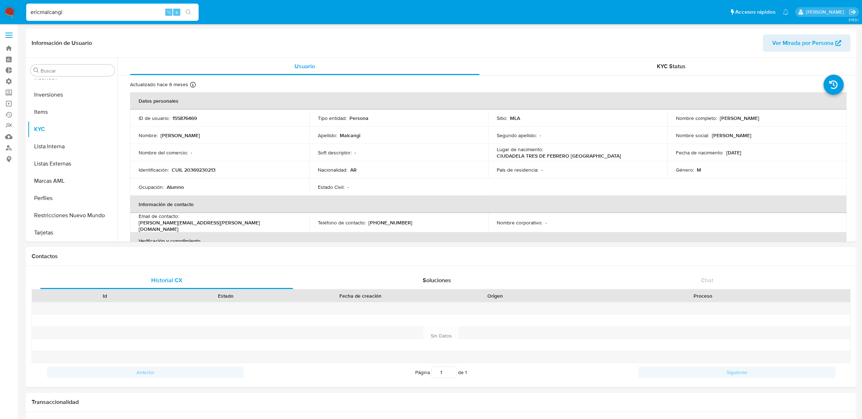
select select "10"
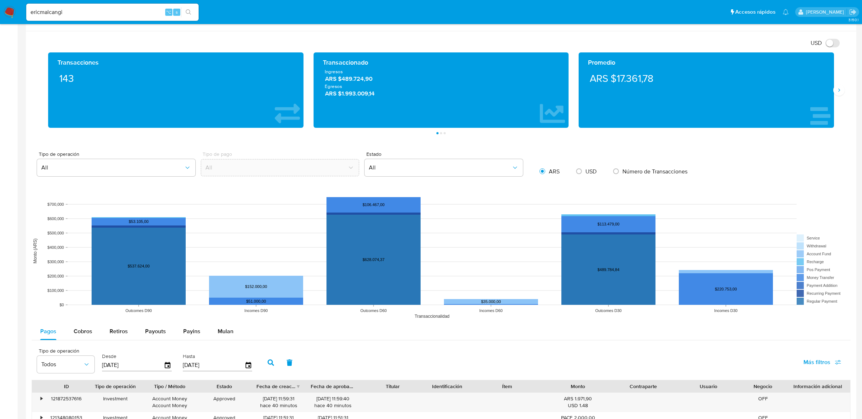
scroll to position [475, 0]
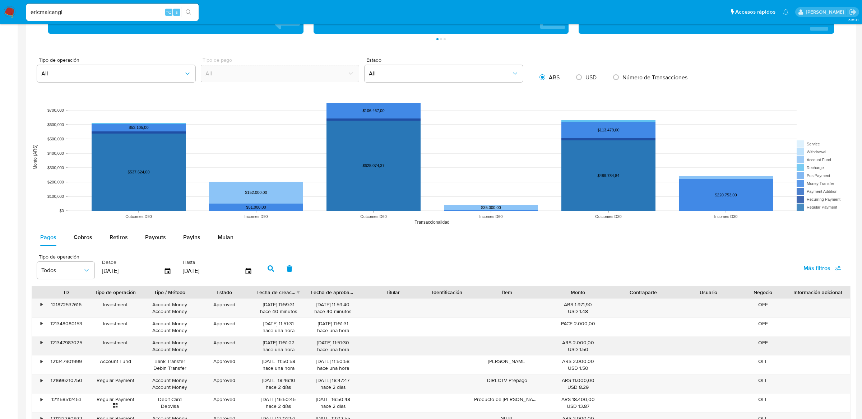
click at [47, 344] on div "121347987025" at bounding box center [66, 346] width 43 height 19
click at [44, 344] on div "• [FINANCIAL_ID] Investment Account Money Account Money Approved [DATE] 11:51:2…" at bounding box center [441, 346] width 819 height 19
click at [44, 344] on div "•" at bounding box center [38, 346] width 13 height 19
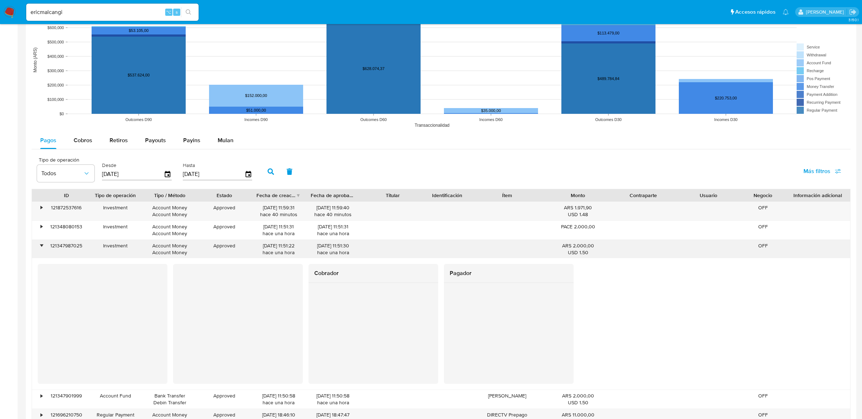
scroll to position [573, 0]
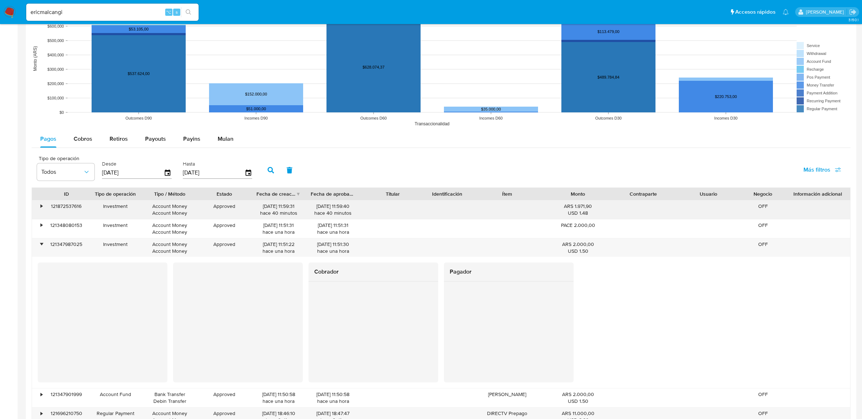
click at [37, 204] on div "•" at bounding box center [38, 209] width 13 height 19
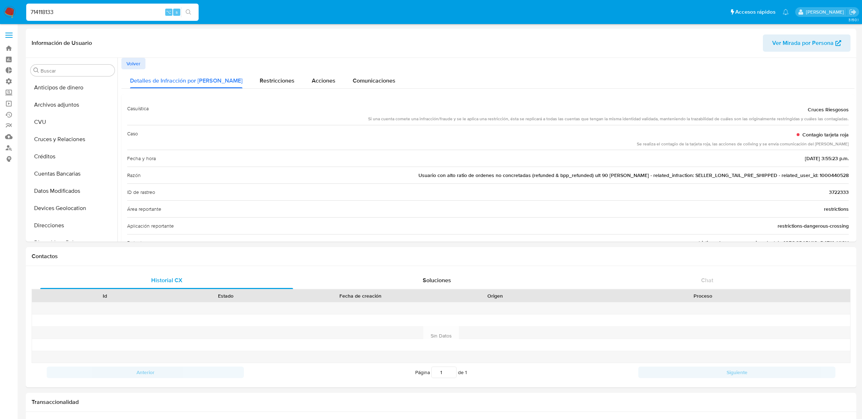
select select "10"
